Goal: Transaction & Acquisition: Obtain resource

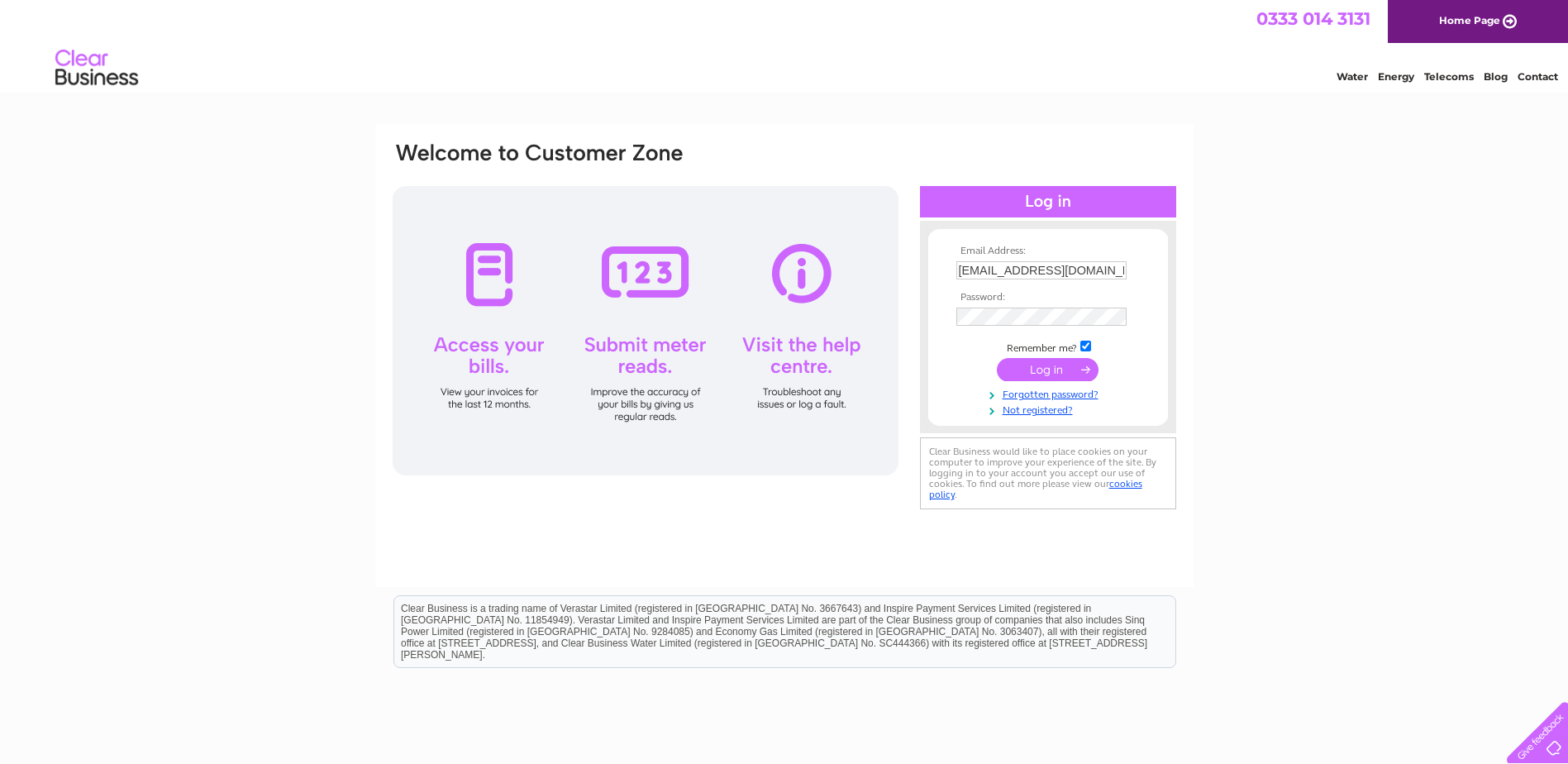
click at [1043, 375] on input "submit" at bounding box center [1048, 369] width 102 height 23
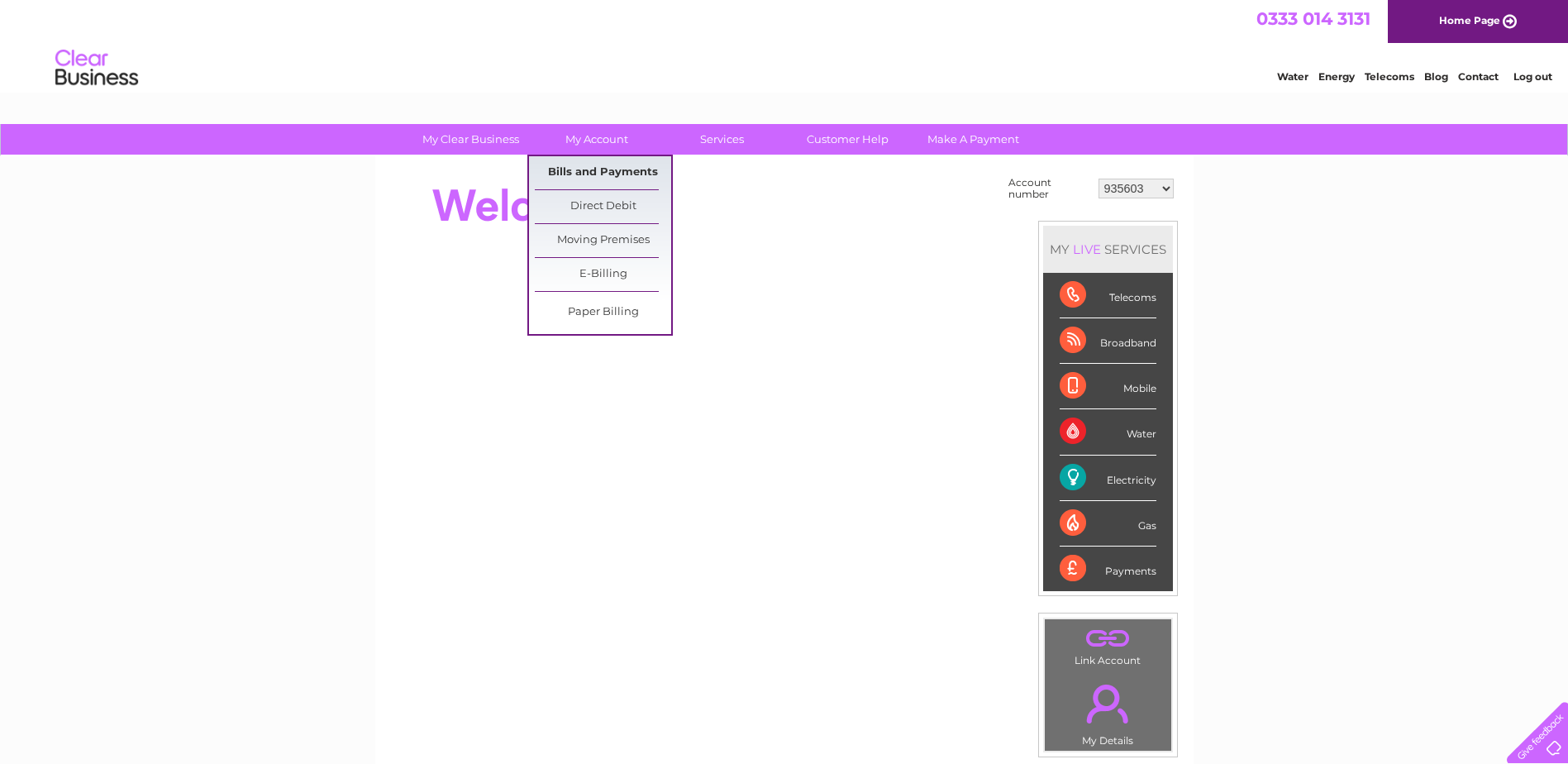
click at [583, 171] on link "Bills and Payments" at bounding box center [603, 173] width 137 height 33
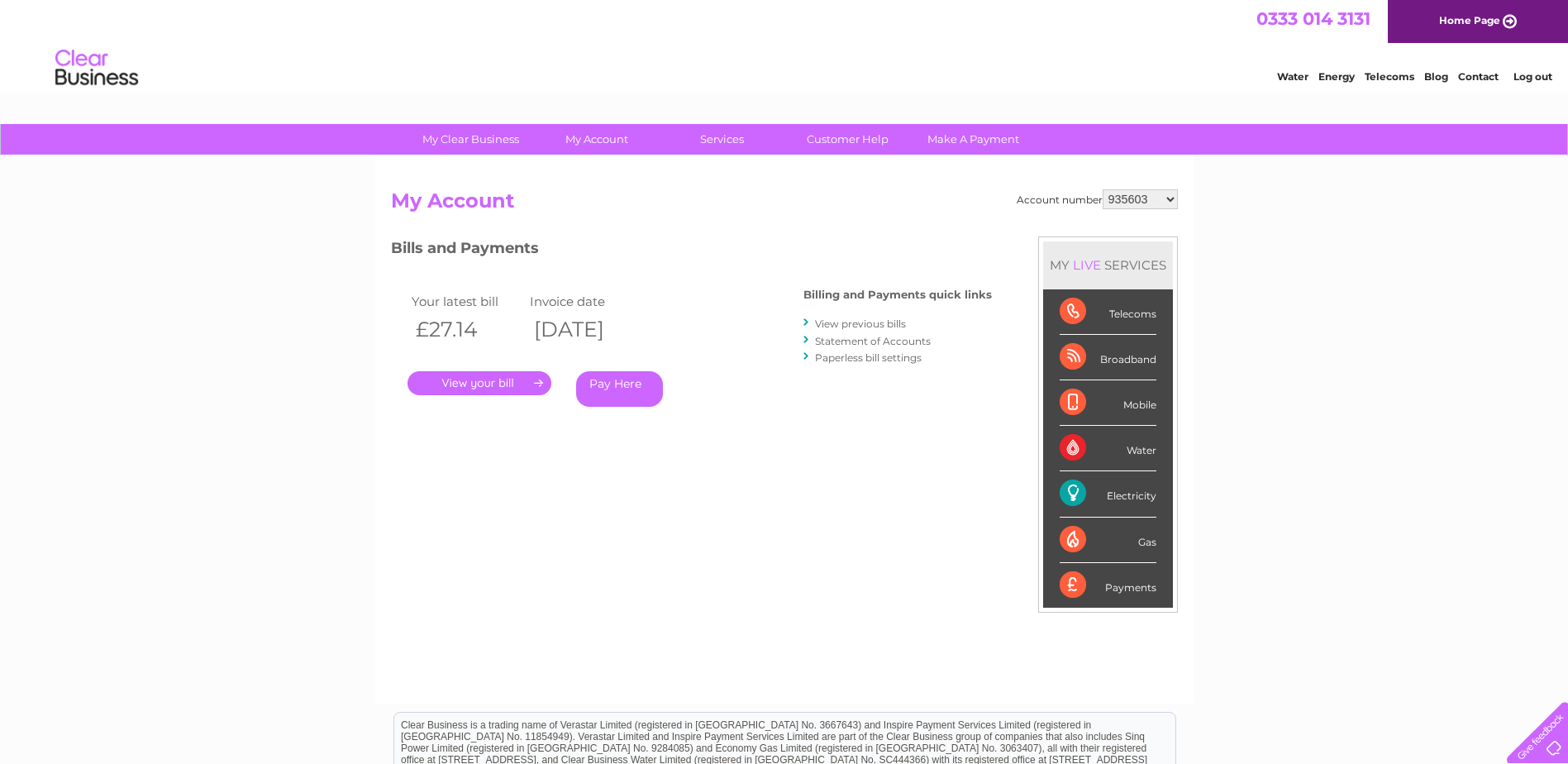
click at [467, 385] on link "." at bounding box center [479, 384] width 144 height 24
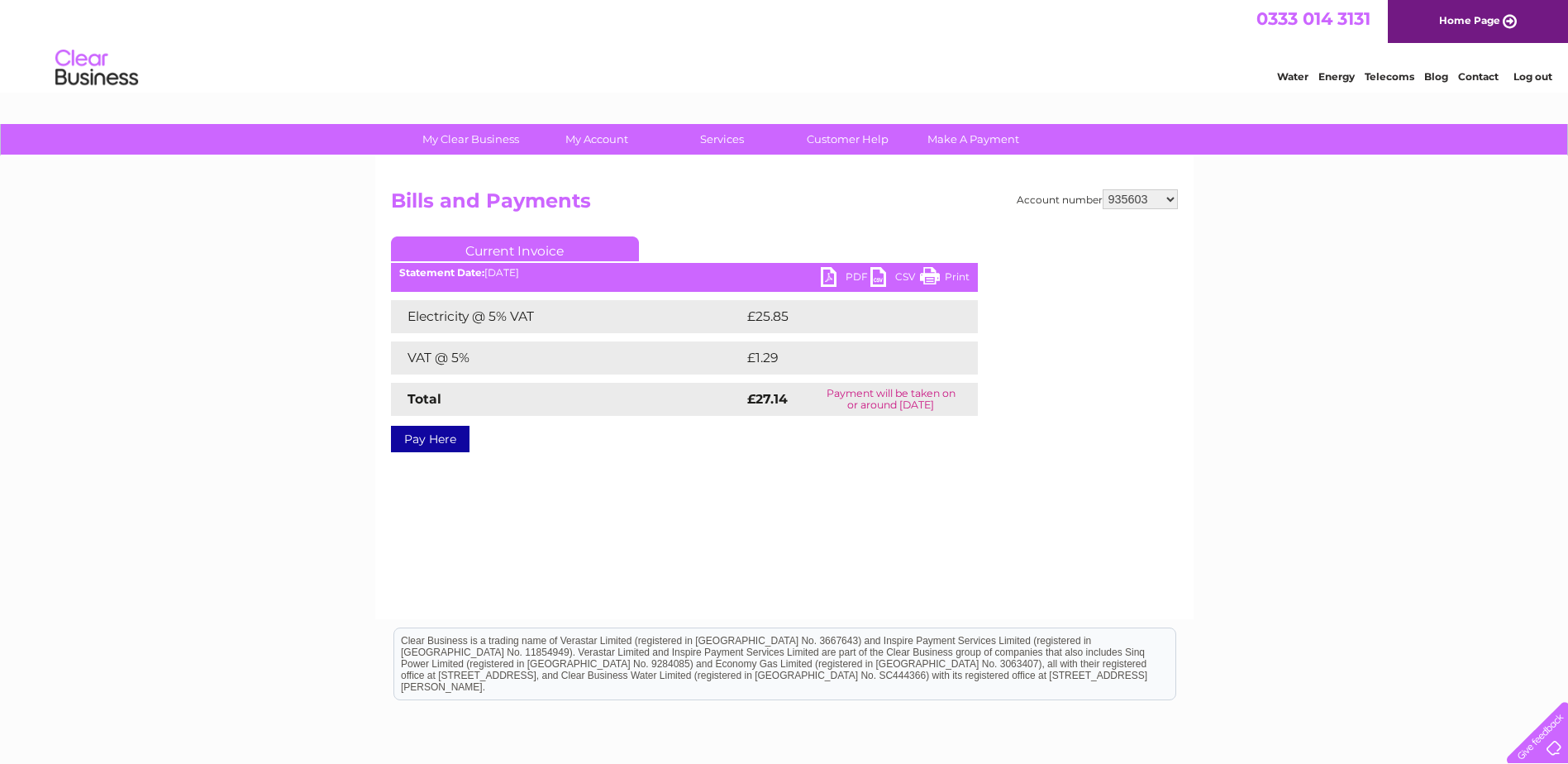
click at [833, 281] on link "PDF" at bounding box center [845, 279] width 50 height 24
click at [1129, 198] on select "935603 935604 936530 30270774 30270778 30271028 30271030" at bounding box center [1140, 199] width 75 height 20
select select "935604"
click at [1102, 190] on select "935603 935604 936530 30270774 30270778 30271028 30271030" at bounding box center [1140, 199] width 75 height 20
click at [827, 272] on link "PDF" at bounding box center [845, 279] width 50 height 24
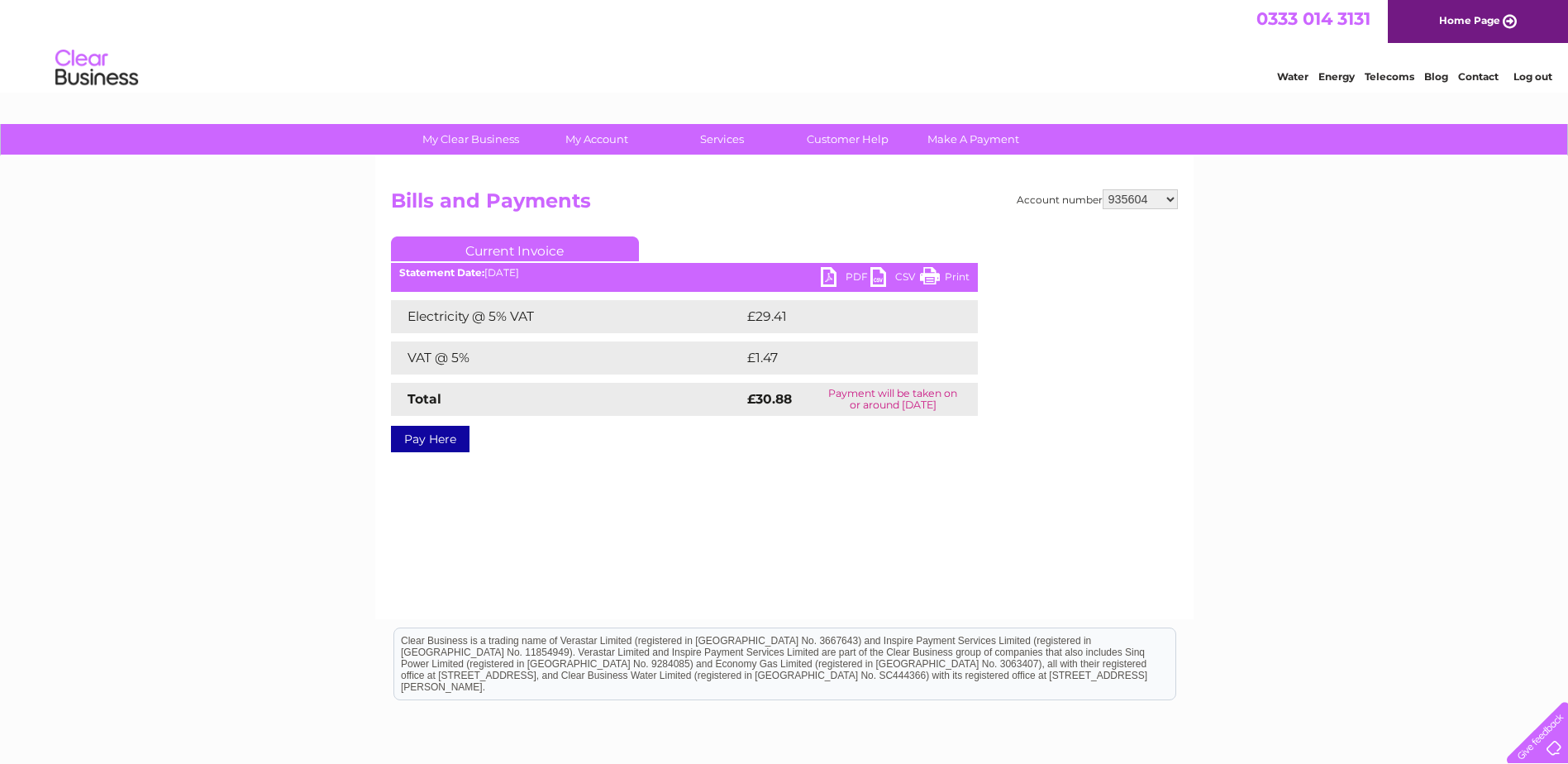
click at [1122, 198] on select "935603 935604 936530 30270774 30270778 30271028 30271030" at bounding box center [1140, 199] width 75 height 20
select select "936530"
click at [1102, 190] on select "935603 935604 936530 30270774 30270778 30271028 30271030" at bounding box center [1140, 199] width 75 height 20
click at [833, 277] on link "PDF" at bounding box center [845, 279] width 50 height 24
click at [1139, 204] on select "935603 935604 936530 30270774 30270778 30271028 30271030" at bounding box center [1140, 199] width 75 height 20
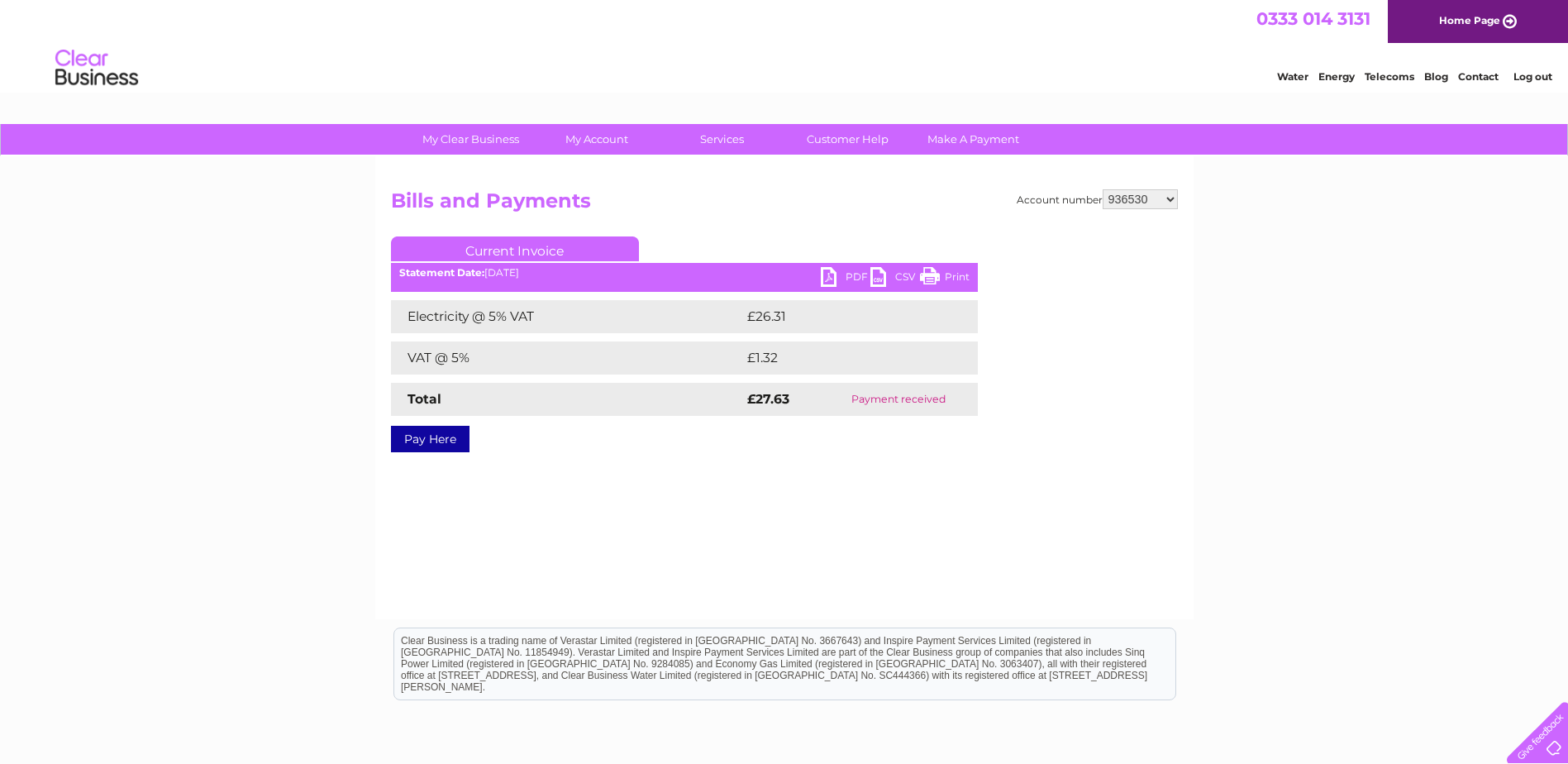
select select "30270774"
click at [1102, 190] on select "935603 935604 936530 30270774 30270778 30271028 30271030" at bounding box center [1140, 199] width 75 height 20
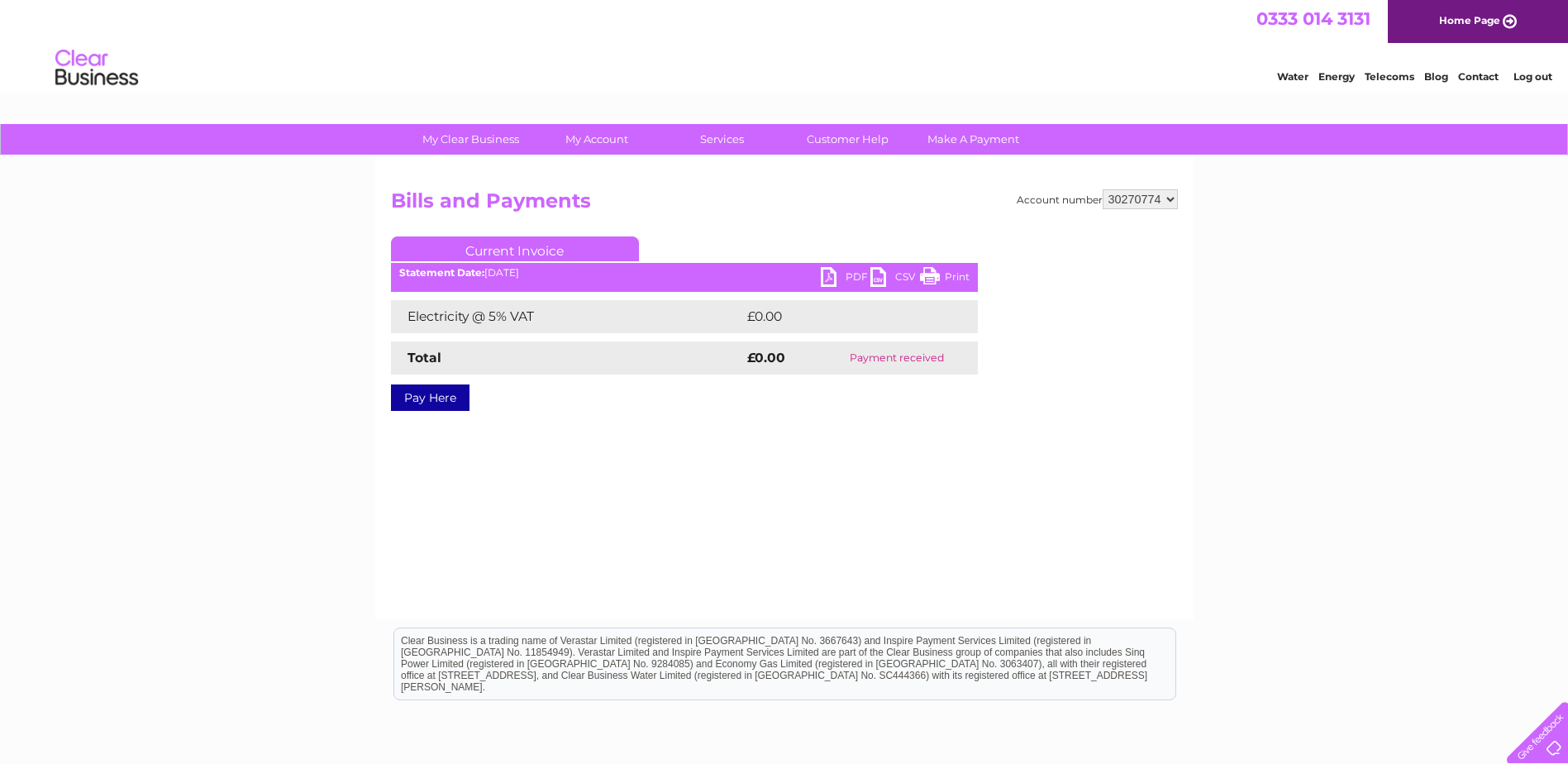
click at [1134, 202] on select "935603 935604 936530 30270774 30270778 30271028 30271030" at bounding box center [1140, 199] width 75 height 20
select select "30270778"
click at [1102, 190] on select "935603 935604 936530 30270774 30270778 30271028 30271030" at bounding box center [1140, 199] width 75 height 20
click at [1128, 200] on select "935603 935604 936530 30270774 30270778 30271028 30271030" at bounding box center [1140, 199] width 75 height 20
select select "30271028"
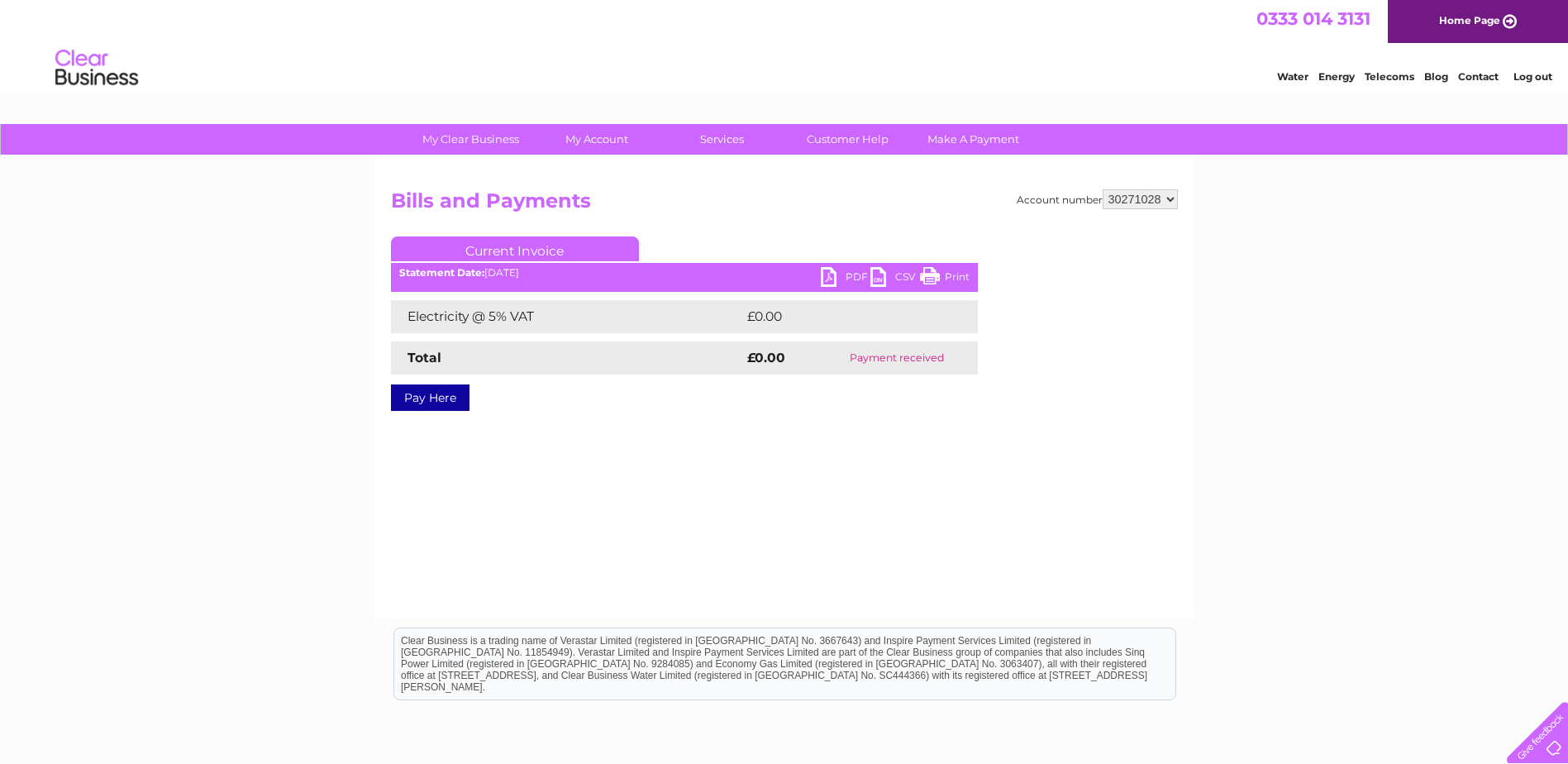
click at [1102, 190] on select "935603 935604 936530 30270774 30270778 30271028 30271030" at bounding box center [1140, 199] width 75 height 20
click at [1127, 201] on select "935603 935604 936530 30270774 30270778 30271028 30271030" at bounding box center [1140, 199] width 75 height 20
select select "30271030"
click at [1102, 190] on select "935603 935604 936530 30270774 30270778 30271028 30271030" at bounding box center [1140, 199] width 75 height 20
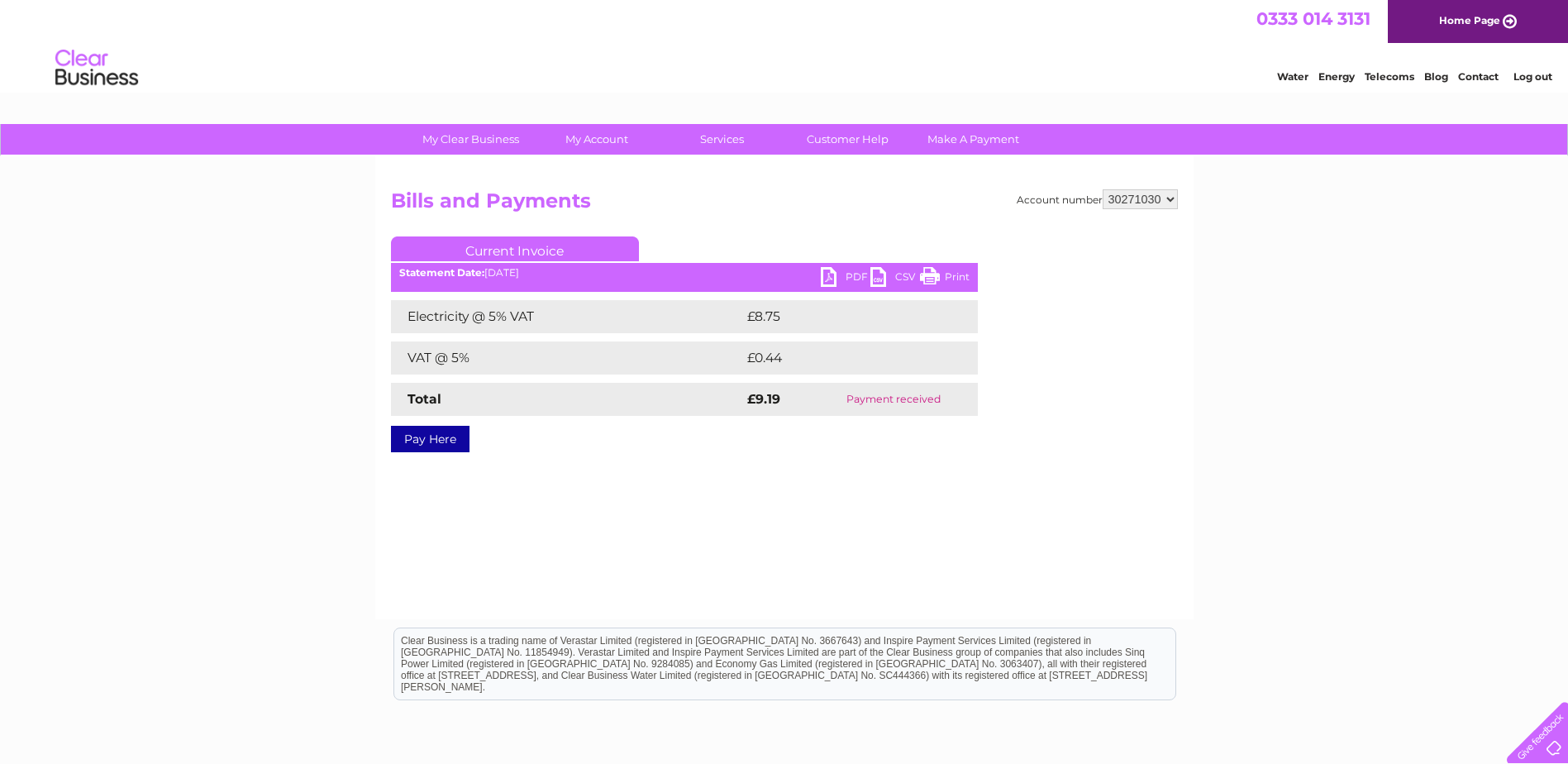
click at [828, 271] on link "PDF" at bounding box center [845, 279] width 50 height 24
click at [1478, 17] on link "Home Page" at bounding box center [1478, 21] width 180 height 43
